Goal: Task Accomplishment & Management: Manage account settings

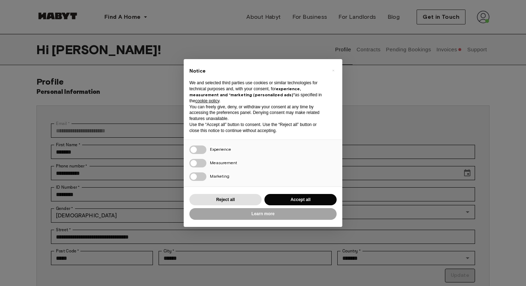
click at [448, 51] on div "× Notice We and selected third parties use cookies or similar technologies for …" at bounding box center [263, 143] width 526 height 286
click at [242, 199] on button "Reject all" at bounding box center [226, 200] width 72 height 12
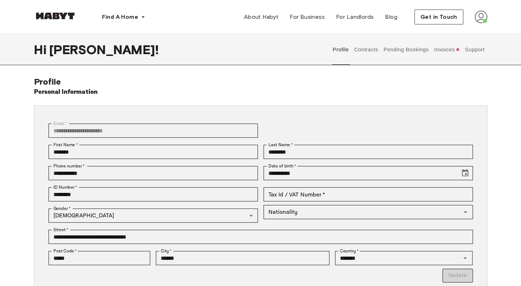
click at [443, 54] on button "Invoices" at bounding box center [446, 49] width 27 height 31
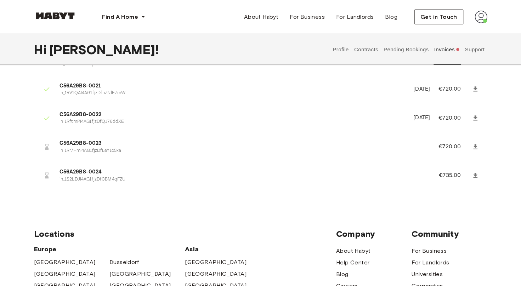
scroll to position [1082, 0]
click at [479, 88] on link at bounding box center [475, 89] width 13 height 13
click at [474, 146] on icon at bounding box center [475, 146] width 4 height 5
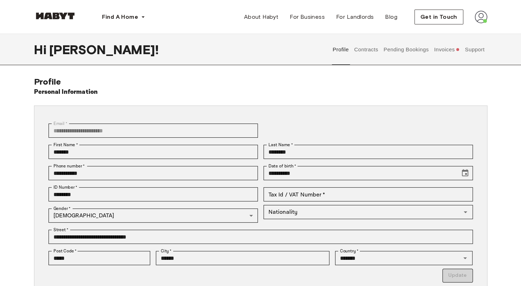
click at [451, 50] on button "Invoices" at bounding box center [446, 49] width 27 height 31
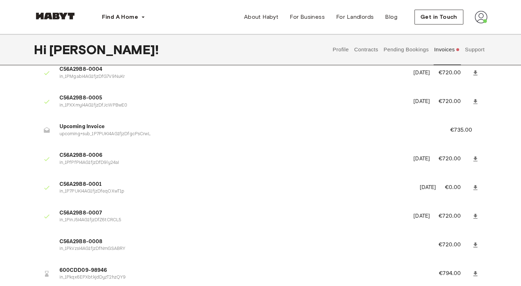
scroll to position [490, 0]
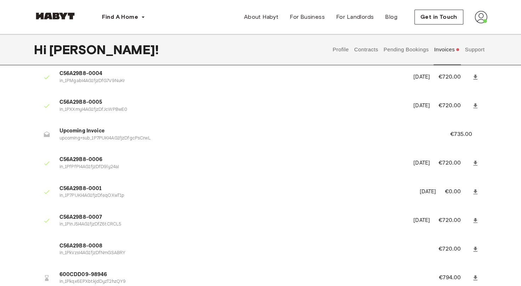
drag, startPoint x: 475, startPoint y: 46, endPoint x: 304, endPoint y: 64, distance: 171.7
click at [304, 64] on div "Hi Nashwan ! Profile Contracts Pending Bookings Invoices Support" at bounding box center [260, 49] width 453 height 31
click at [480, 50] on button "Support" at bounding box center [475, 49] width 22 height 31
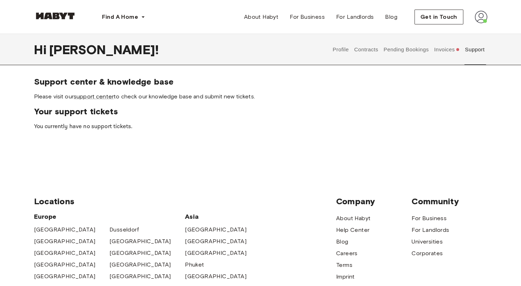
click at [368, 48] on button "Contracts" at bounding box center [366, 49] width 26 height 31
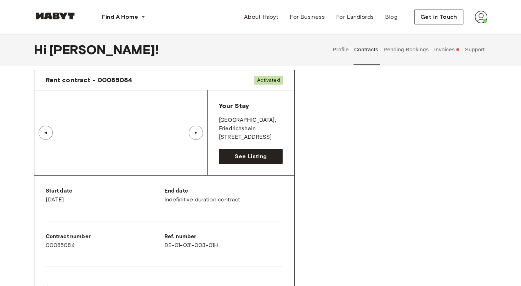
scroll to position [23, 0]
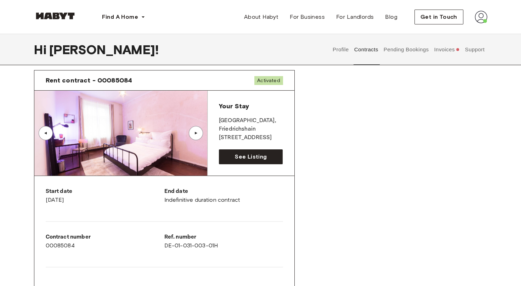
click at [452, 50] on button "Invoices" at bounding box center [446, 49] width 27 height 31
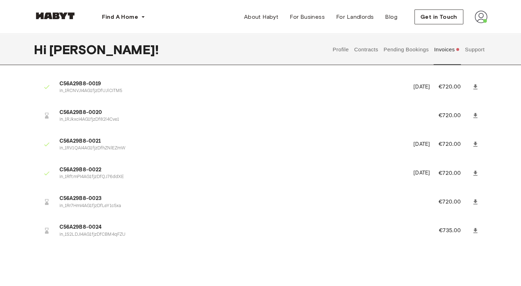
scroll to position [1027, 0]
click at [475, 199] on icon at bounding box center [475, 200] width 4 height 5
click at [476, 228] on icon at bounding box center [475, 229] width 7 height 7
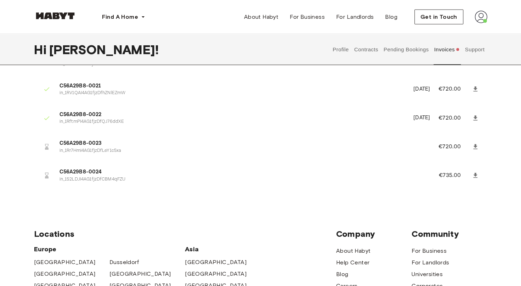
scroll to position [1082, 0]
click at [473, 116] on icon at bounding box center [475, 117] width 7 height 7
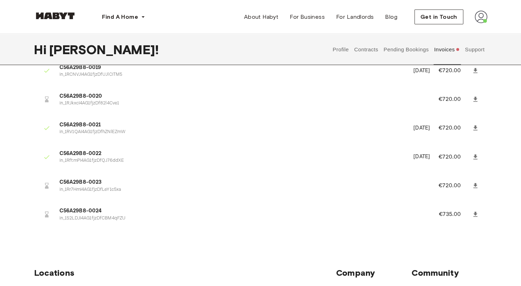
scroll to position [1042, 0]
click at [476, 130] on icon at bounding box center [475, 128] width 7 height 7
click at [478, 158] on icon at bounding box center [475, 157] width 7 height 7
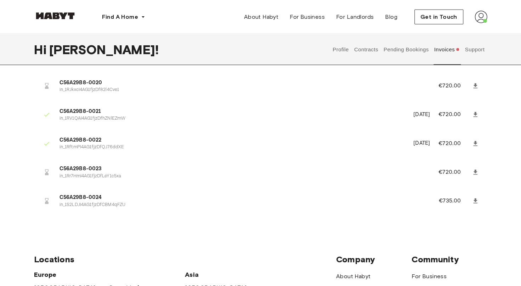
scroll to position [1056, 0]
